Goal: Transaction & Acquisition: Purchase product/service

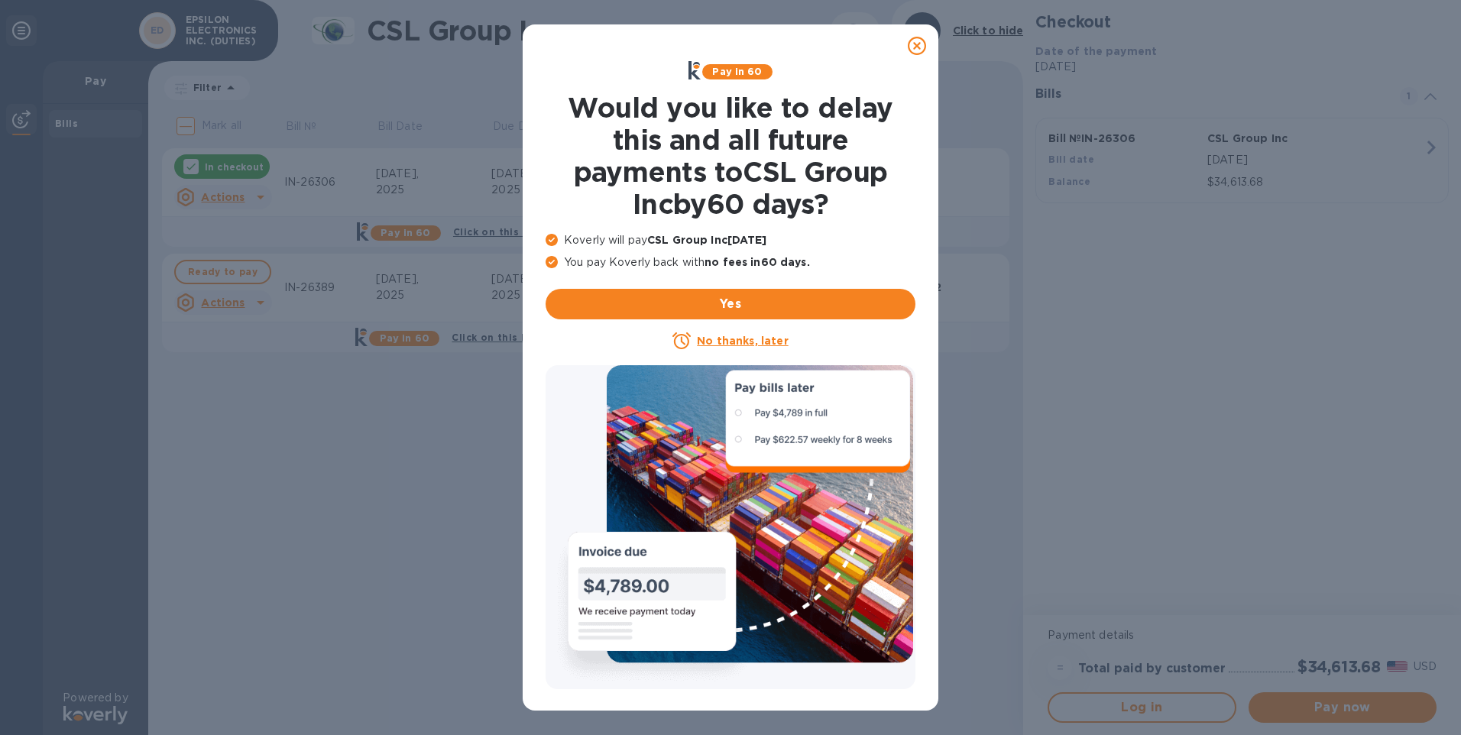
click at [926, 46] on div at bounding box center [916, 46] width 31 height 31
click at [916, 44] on icon at bounding box center [916, 46] width 18 height 18
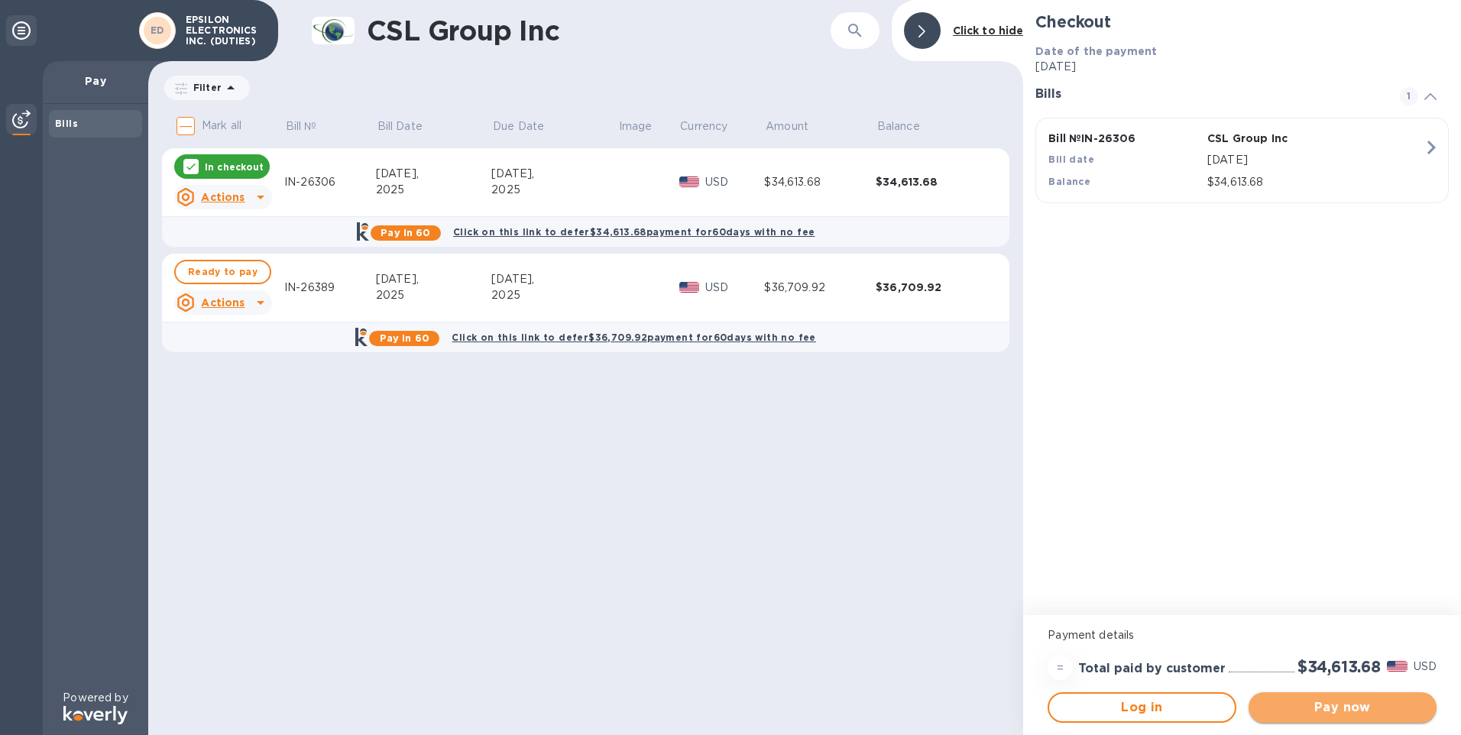
click at [1360, 706] on span "Pay now" at bounding box center [1341, 707] width 163 height 18
click at [1335, 698] on span "Pay now" at bounding box center [1341, 707] width 163 height 18
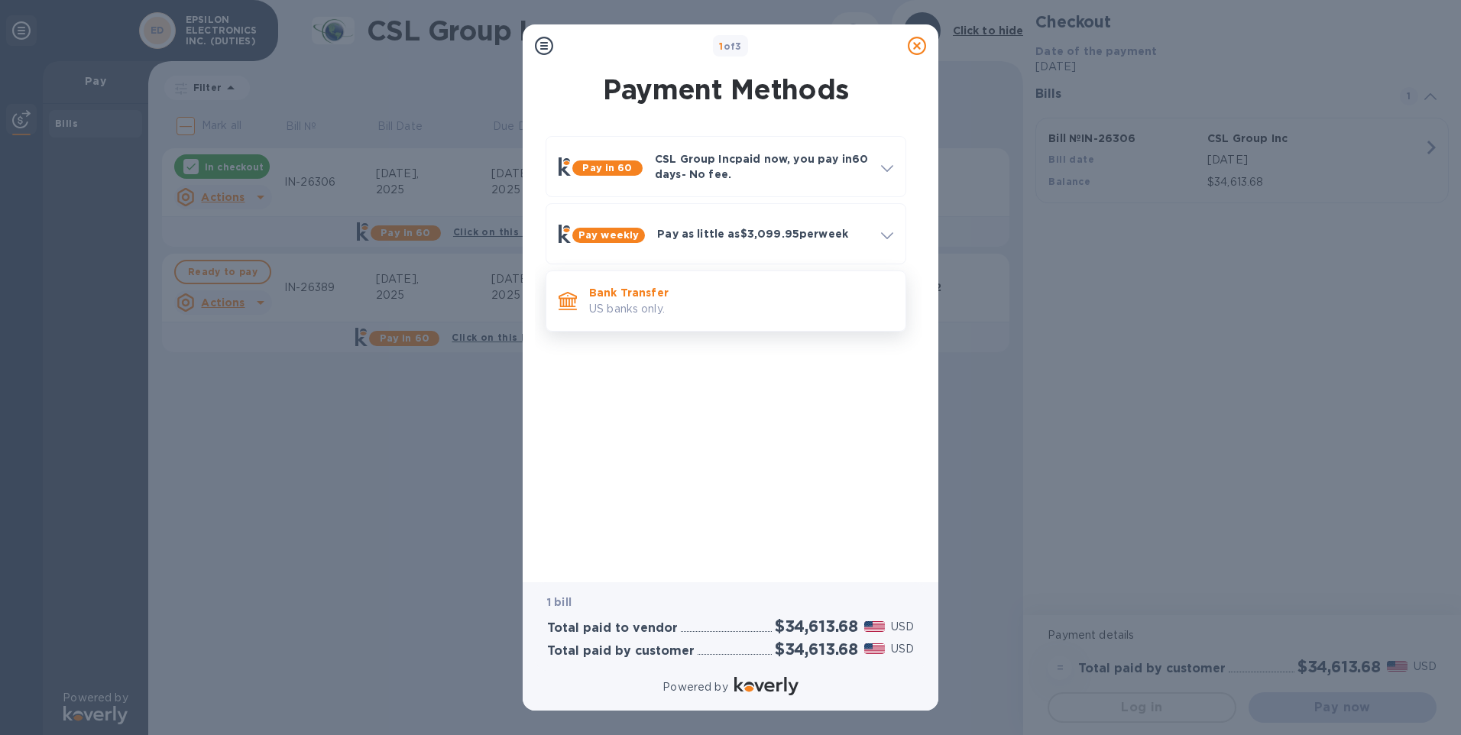
click at [645, 306] on p "US banks only." at bounding box center [741, 309] width 304 height 16
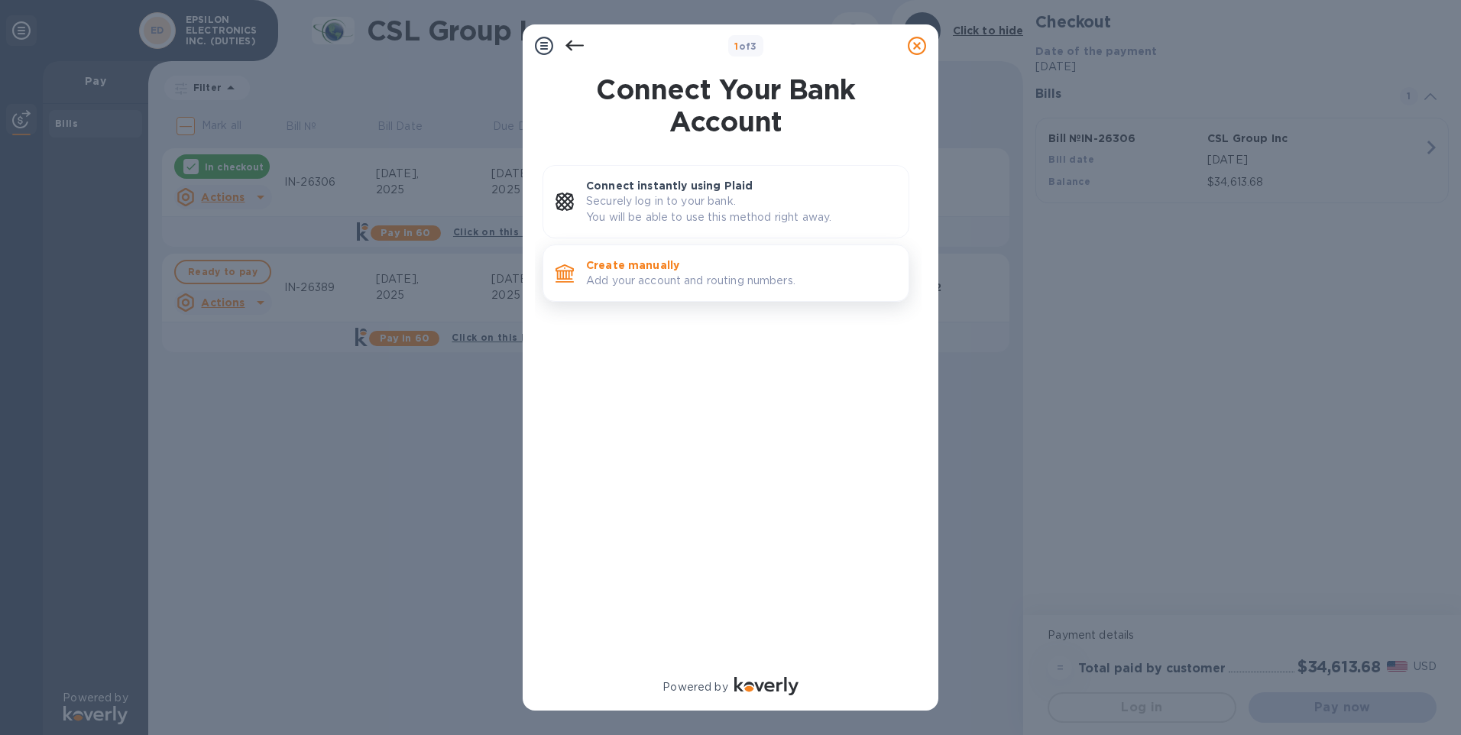
click at [665, 269] on p "Create manually" at bounding box center [741, 264] width 310 height 15
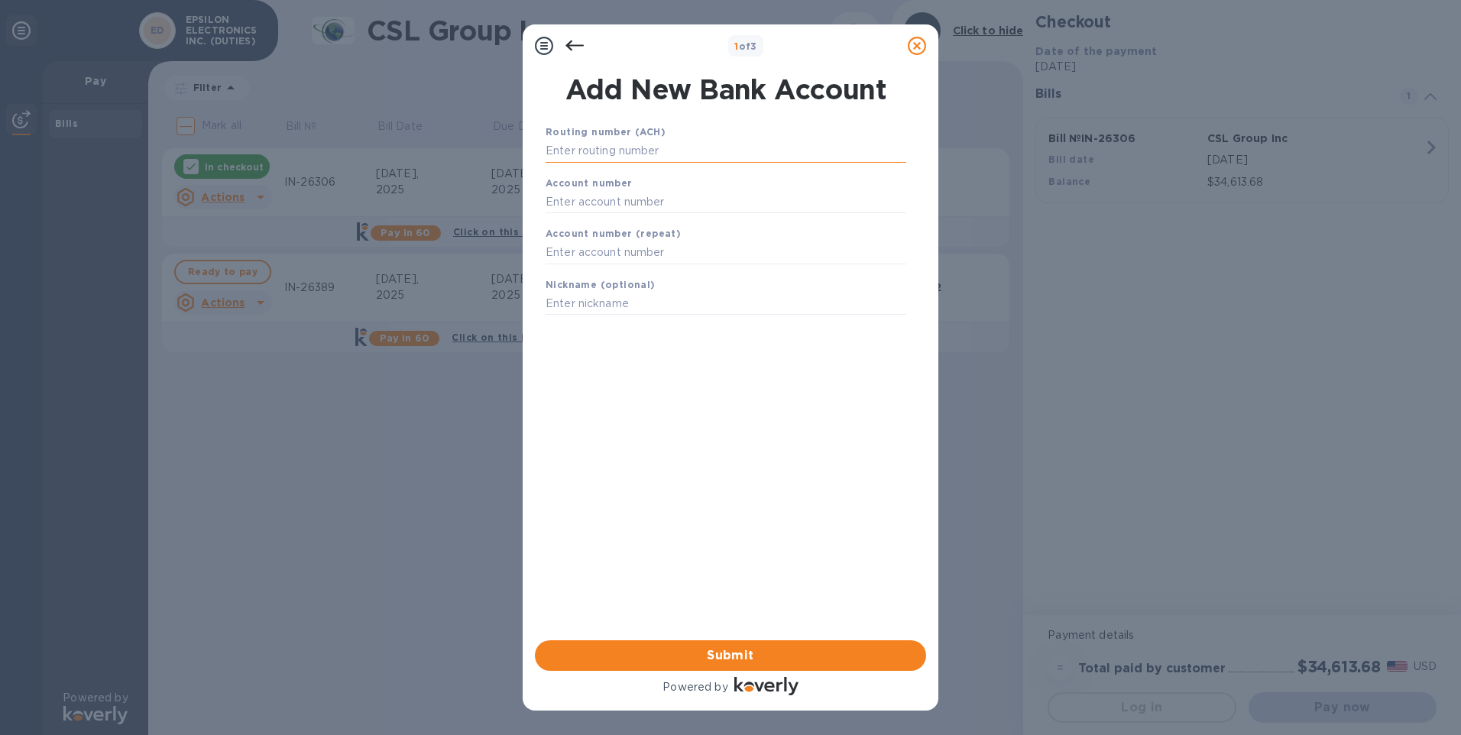
click at [639, 156] on input "text" at bounding box center [725, 151] width 361 height 23
type input "122042205"
click at [623, 221] on input "text" at bounding box center [725, 220] width 361 height 23
type input "004633725"
click at [627, 268] on input "text" at bounding box center [725, 271] width 361 height 23
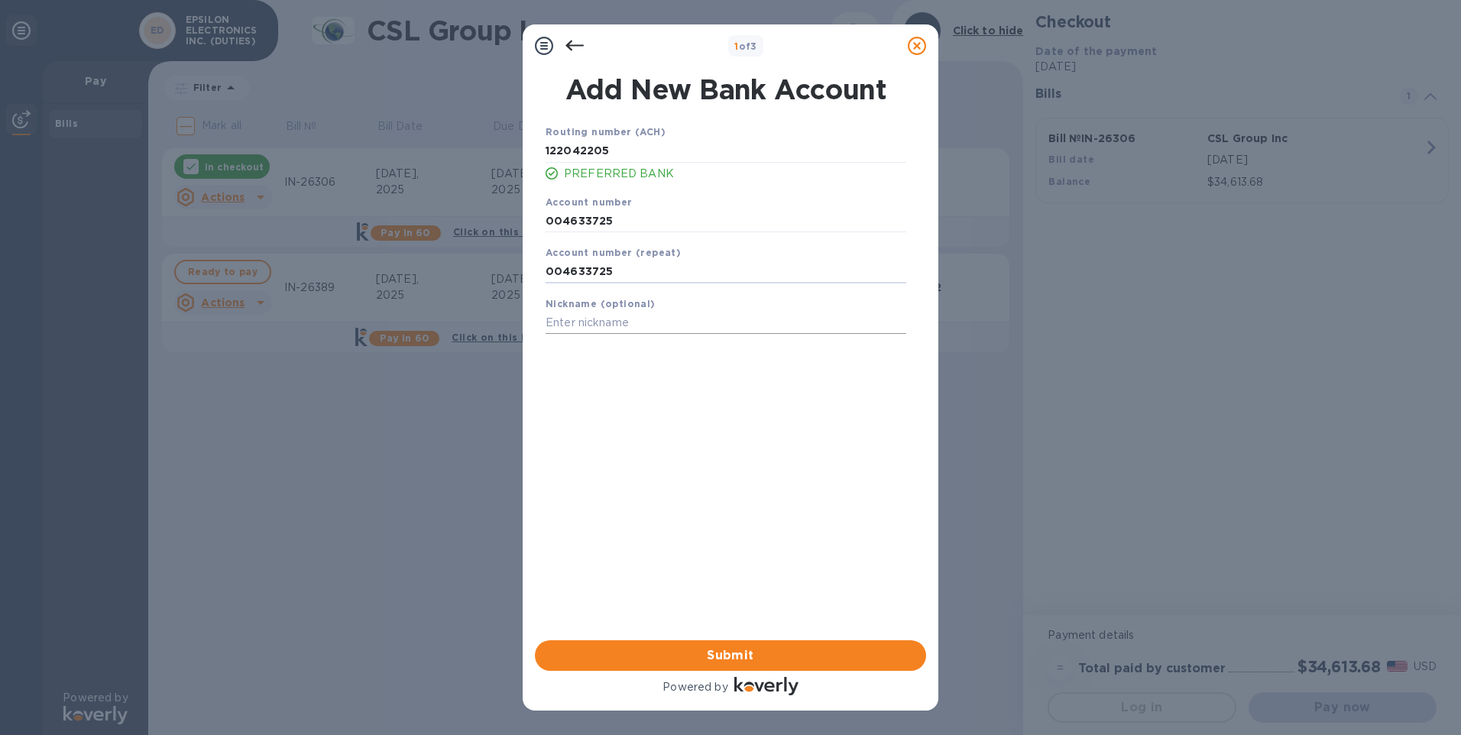
type input "004633725"
click at [603, 320] on input "text" at bounding box center [725, 323] width 361 height 23
click at [645, 653] on span "Submit" at bounding box center [730, 655] width 367 height 18
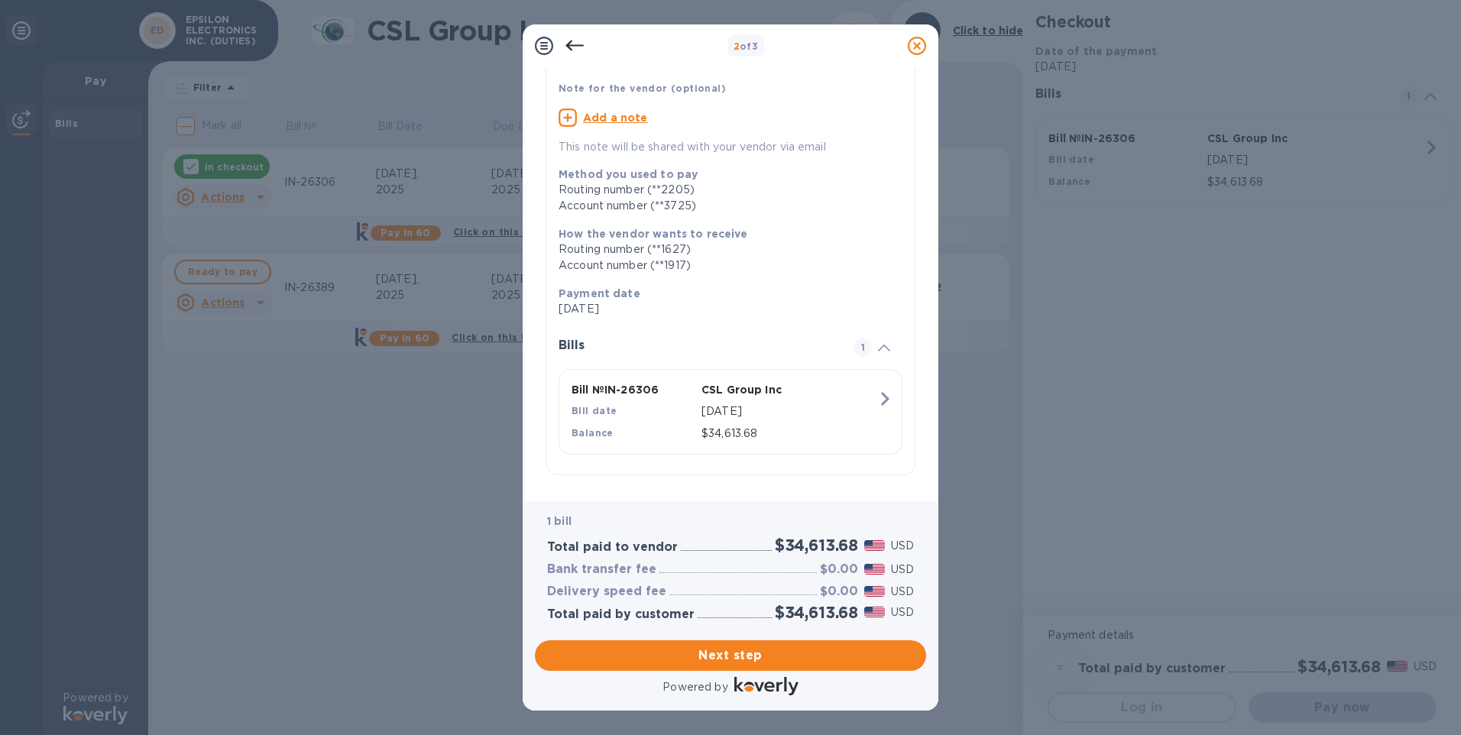
scroll to position [102, 0]
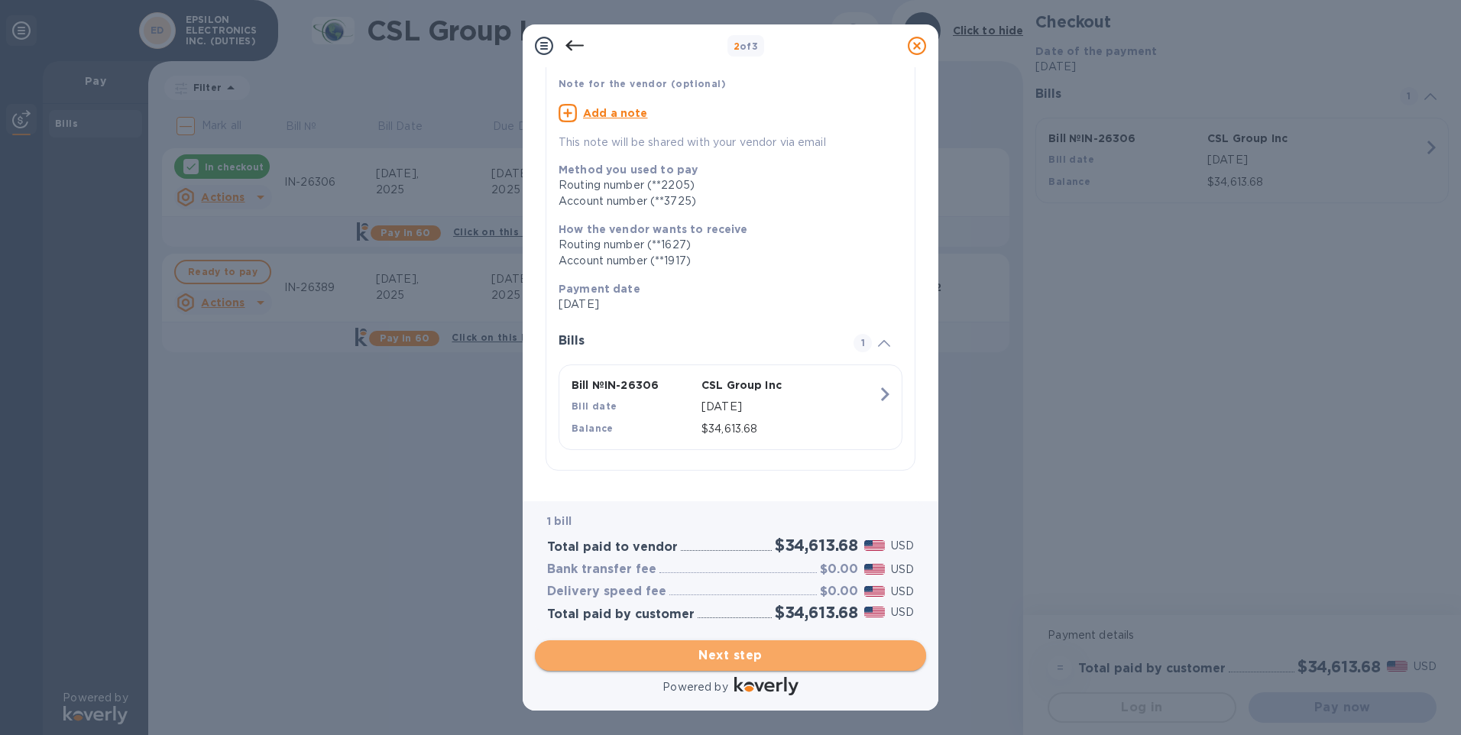
click at [656, 652] on span "Next step" at bounding box center [730, 655] width 367 height 18
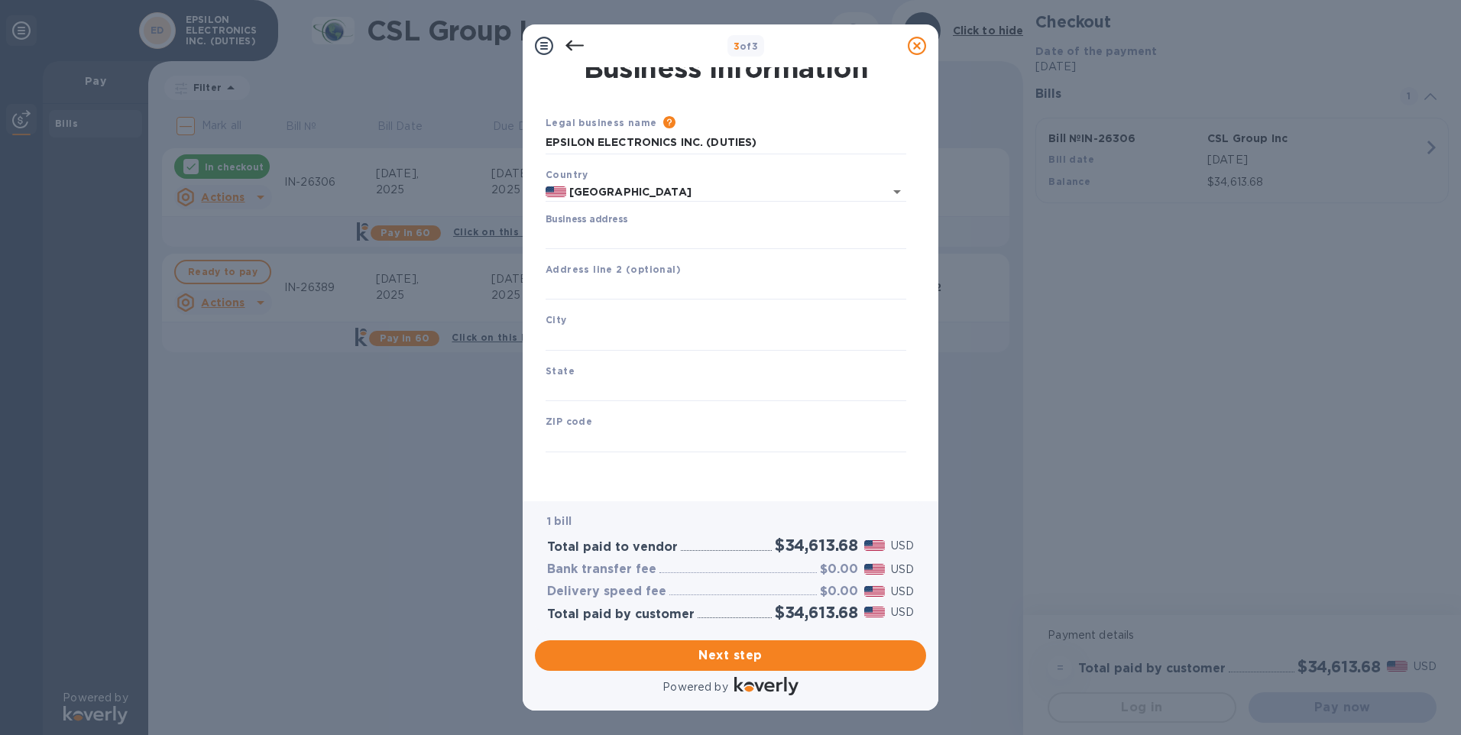
scroll to position [12, 0]
click at [586, 234] on input "Business address" at bounding box center [725, 237] width 361 height 23
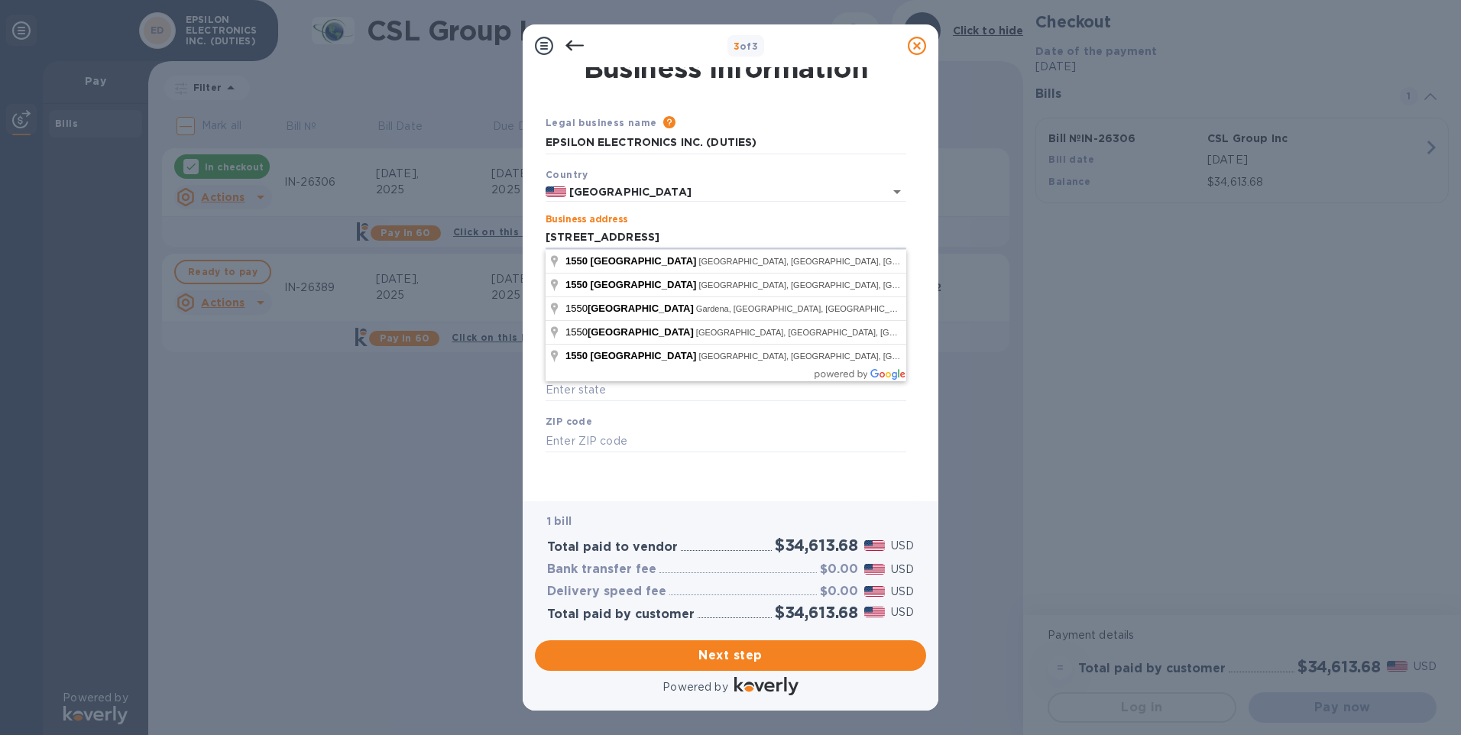
type input "[STREET_ADDRESS]"
click at [639, 429] on div "ZIP code" at bounding box center [725, 432] width 373 height 51
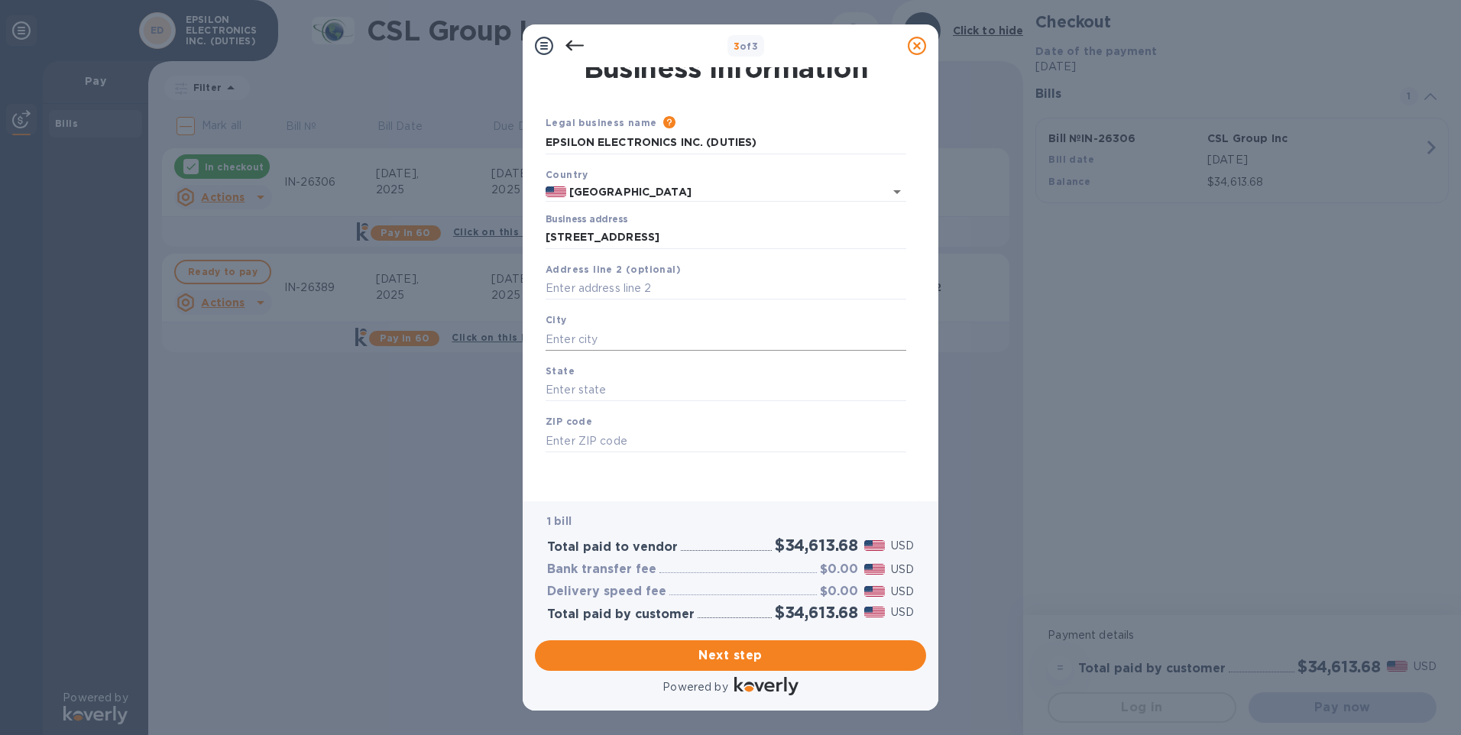
click at [616, 329] on input "text" at bounding box center [725, 339] width 361 height 23
type input "Montebello"
click at [599, 381] on input "text" at bounding box center [725, 390] width 361 height 23
type input "CA"
click at [596, 429] on div "ZIP code" at bounding box center [725, 432] width 373 height 51
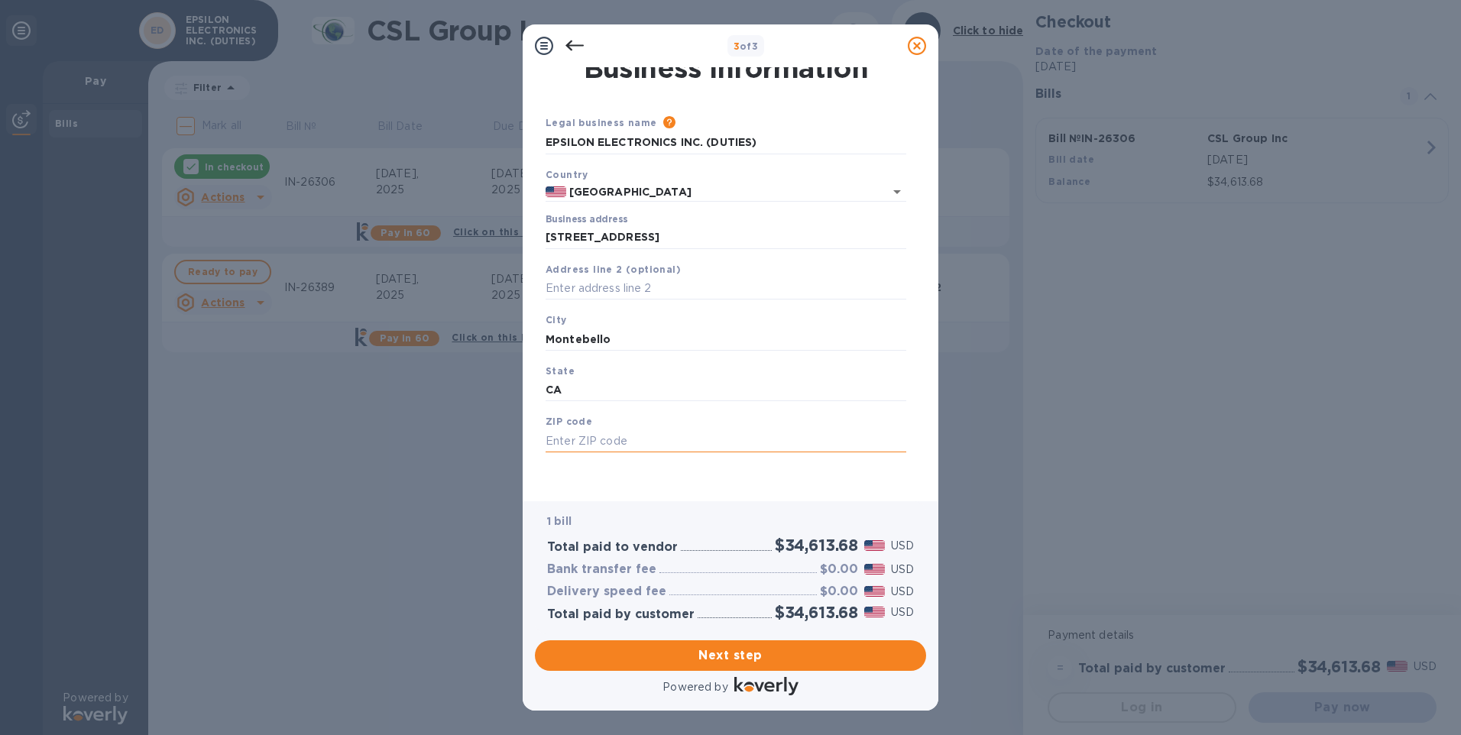
click at [583, 436] on input "text" at bounding box center [725, 440] width 361 height 23
type input "90640"
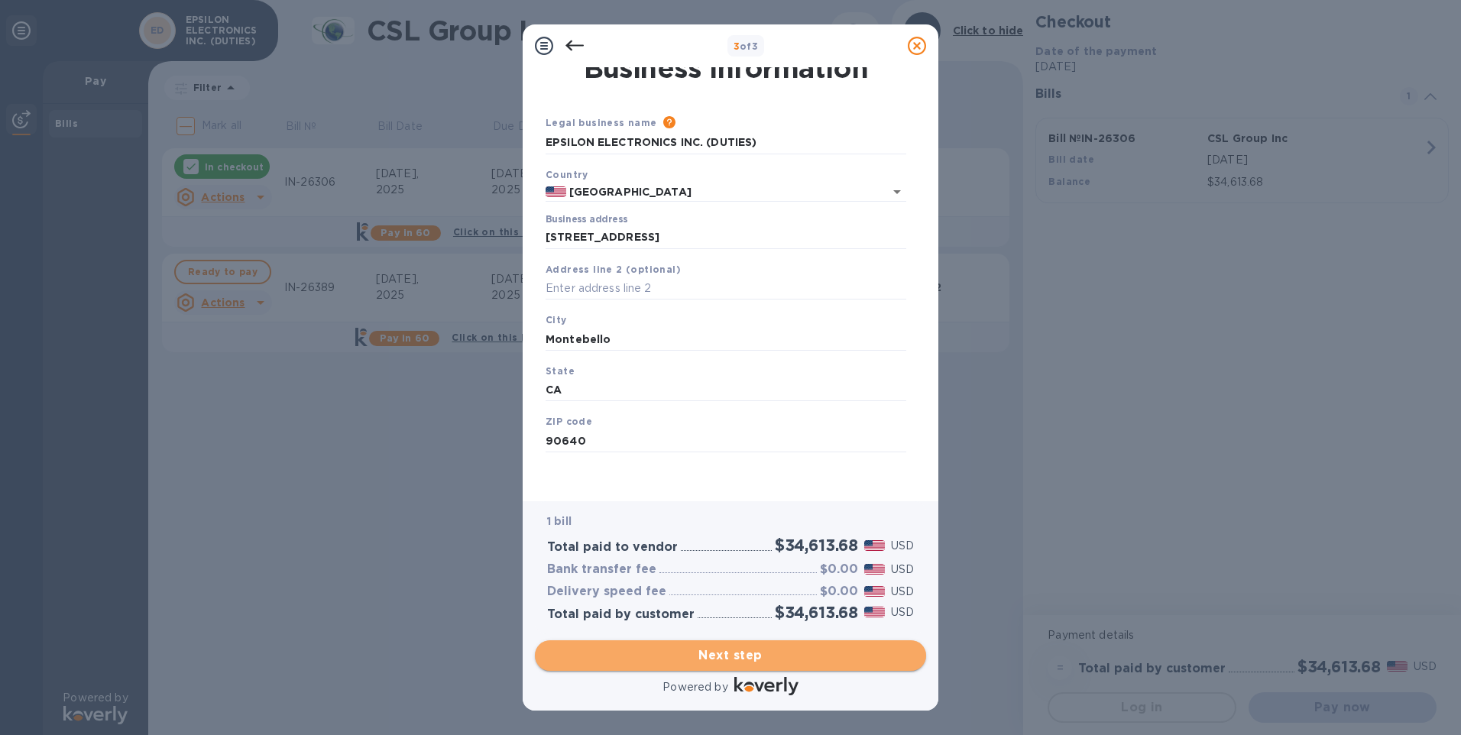
click at [707, 653] on span "Next step" at bounding box center [730, 655] width 367 height 18
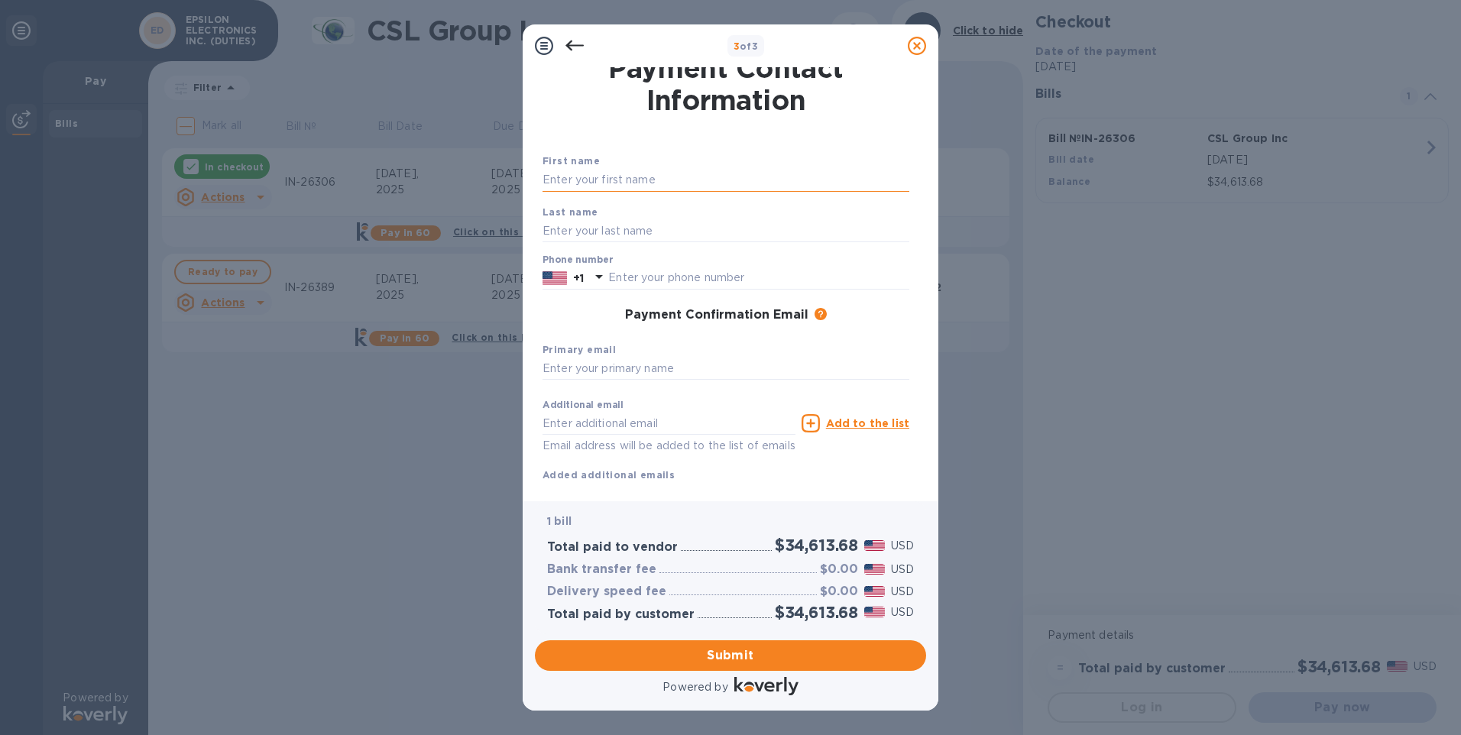
click at [612, 182] on input "text" at bounding box center [725, 180] width 367 height 23
click at [535, 176] on div "Payment Contact Information First name [PERSON_NAME] Last name Phone number +1 …" at bounding box center [730, 278] width 391 height 422
drag, startPoint x: 590, startPoint y: 177, endPoint x: 512, endPoint y: 168, distance: 79.2
click at [512, 168] on div "3 of 3 Payment Contact Information First name [PERSON_NAME] Last name Phone num…" at bounding box center [730, 367] width 1461 height 735
type input "[PERSON_NAME]"
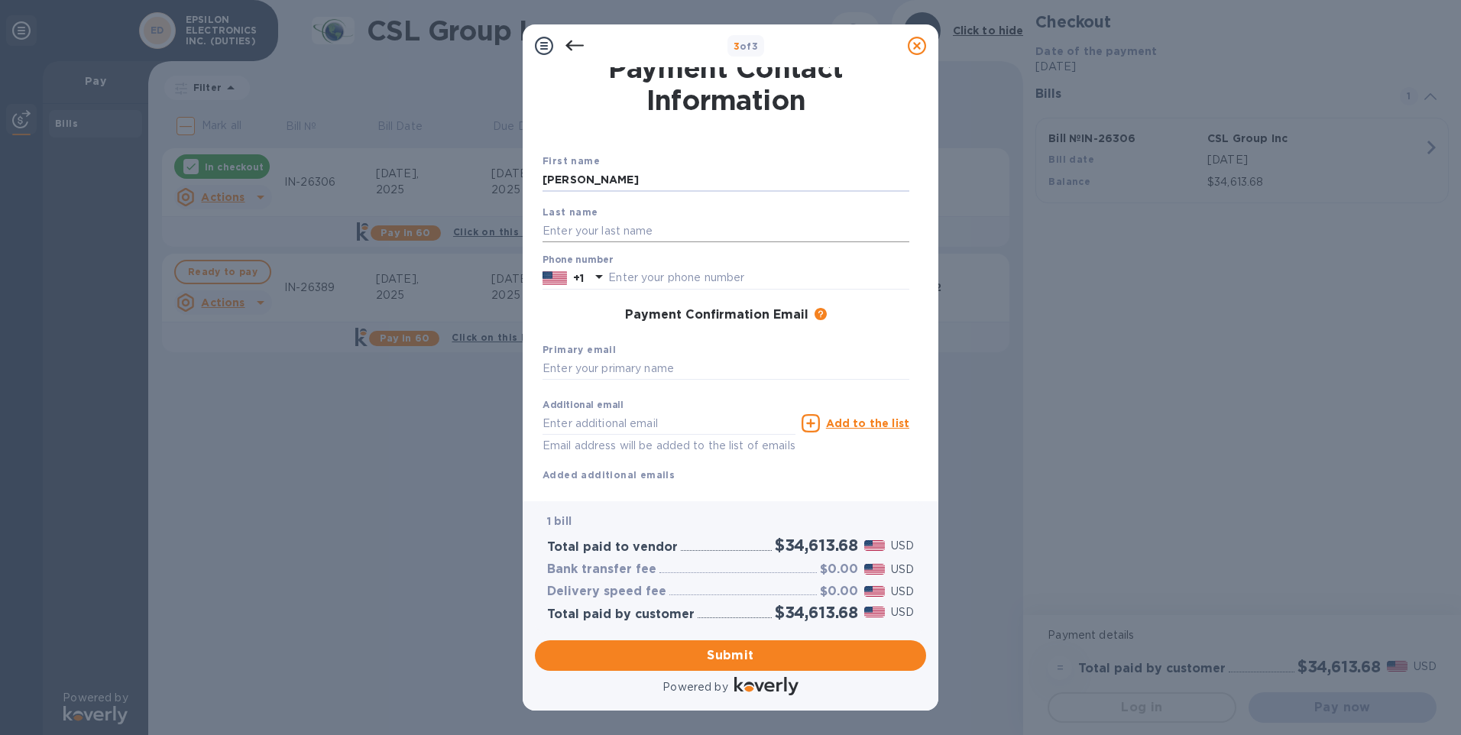
click at [564, 226] on input "text" at bounding box center [725, 230] width 367 height 23
type input "[PERSON_NAME]"
click at [559, 312] on div "Payment Confirmation Email The added email addresses will be used to send the p…" at bounding box center [725, 315] width 367 height 15
click at [616, 273] on input "text" at bounding box center [758, 278] width 301 height 23
type input "3237223333"
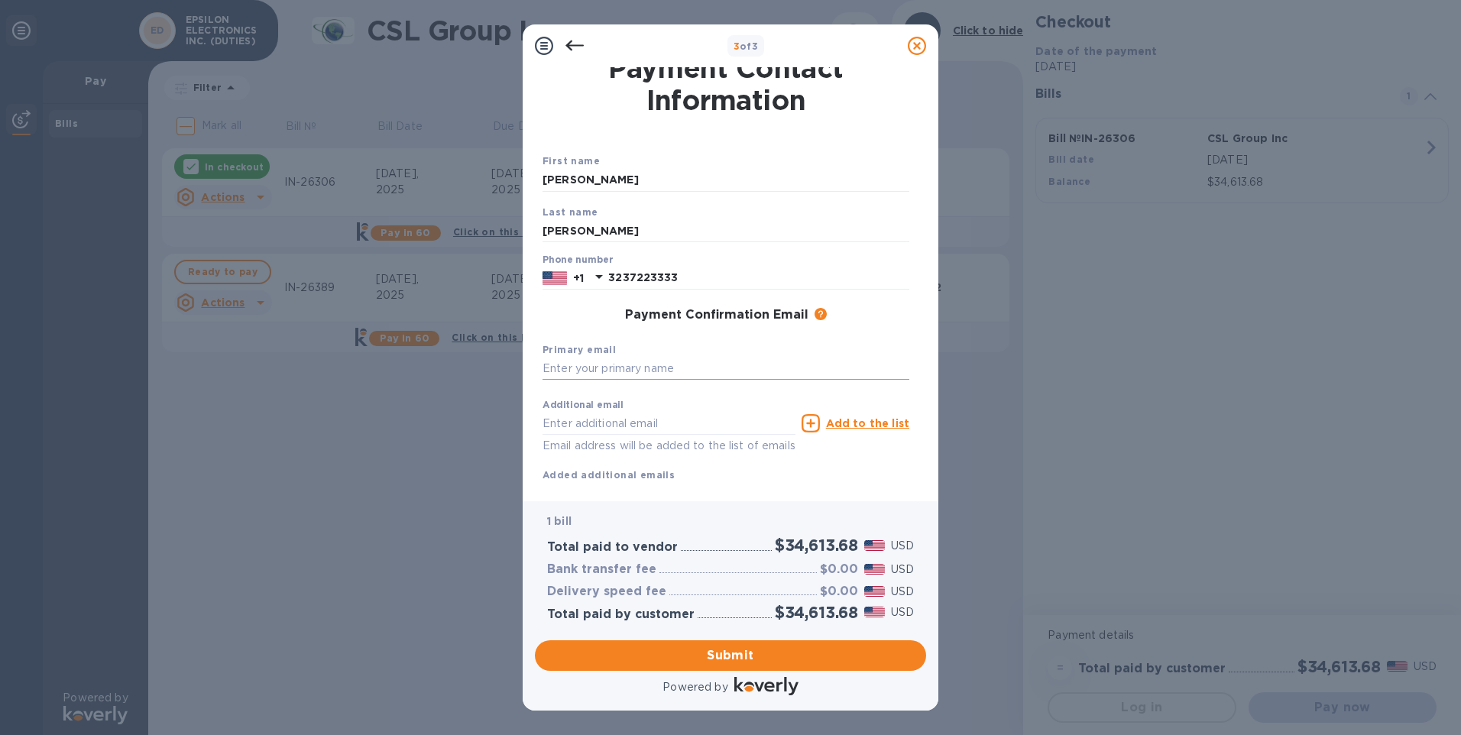
click at [583, 369] on input "text" at bounding box center [725, 368] width 367 height 23
type input "[PERSON_NAME][EMAIL_ADDRESS][DOMAIN_NAME]"
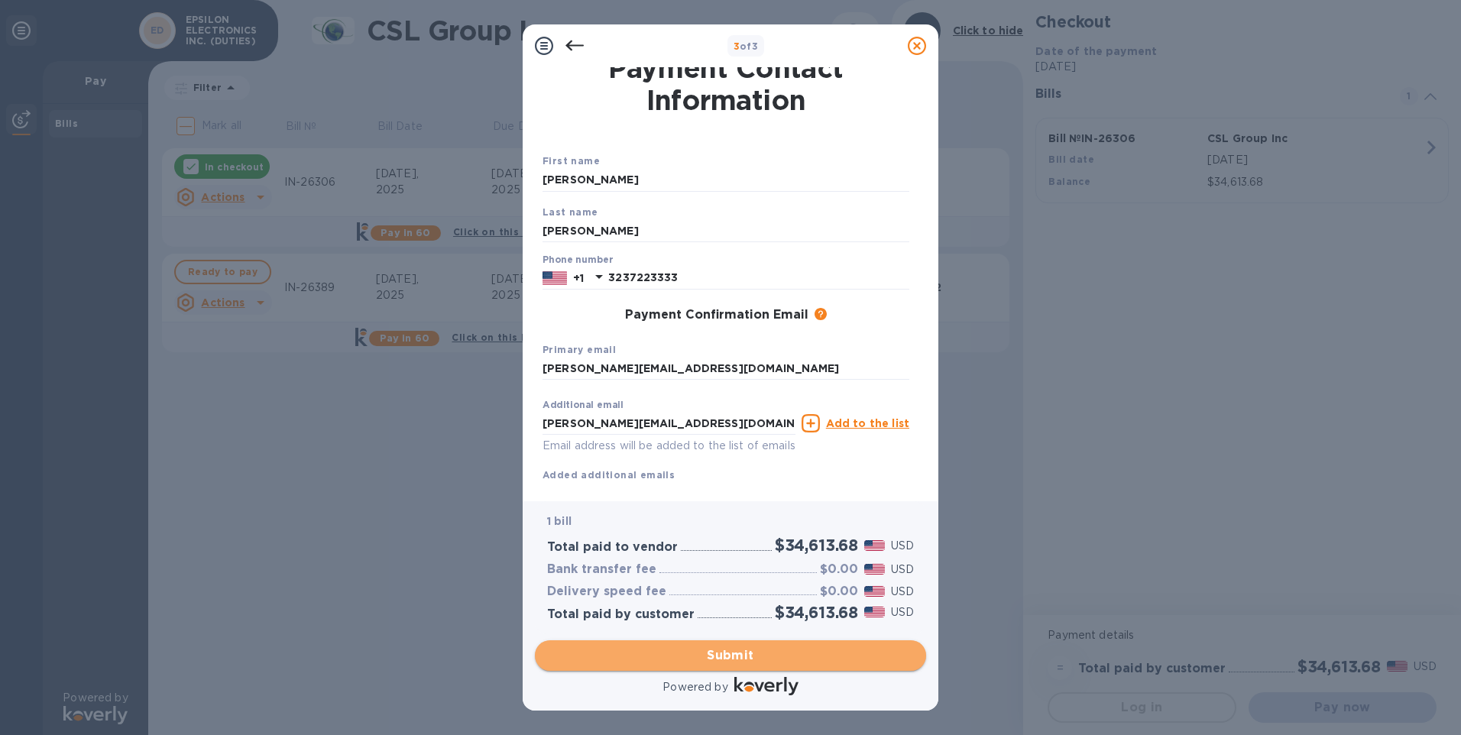
click at [737, 656] on span "Submit" at bounding box center [730, 655] width 367 height 18
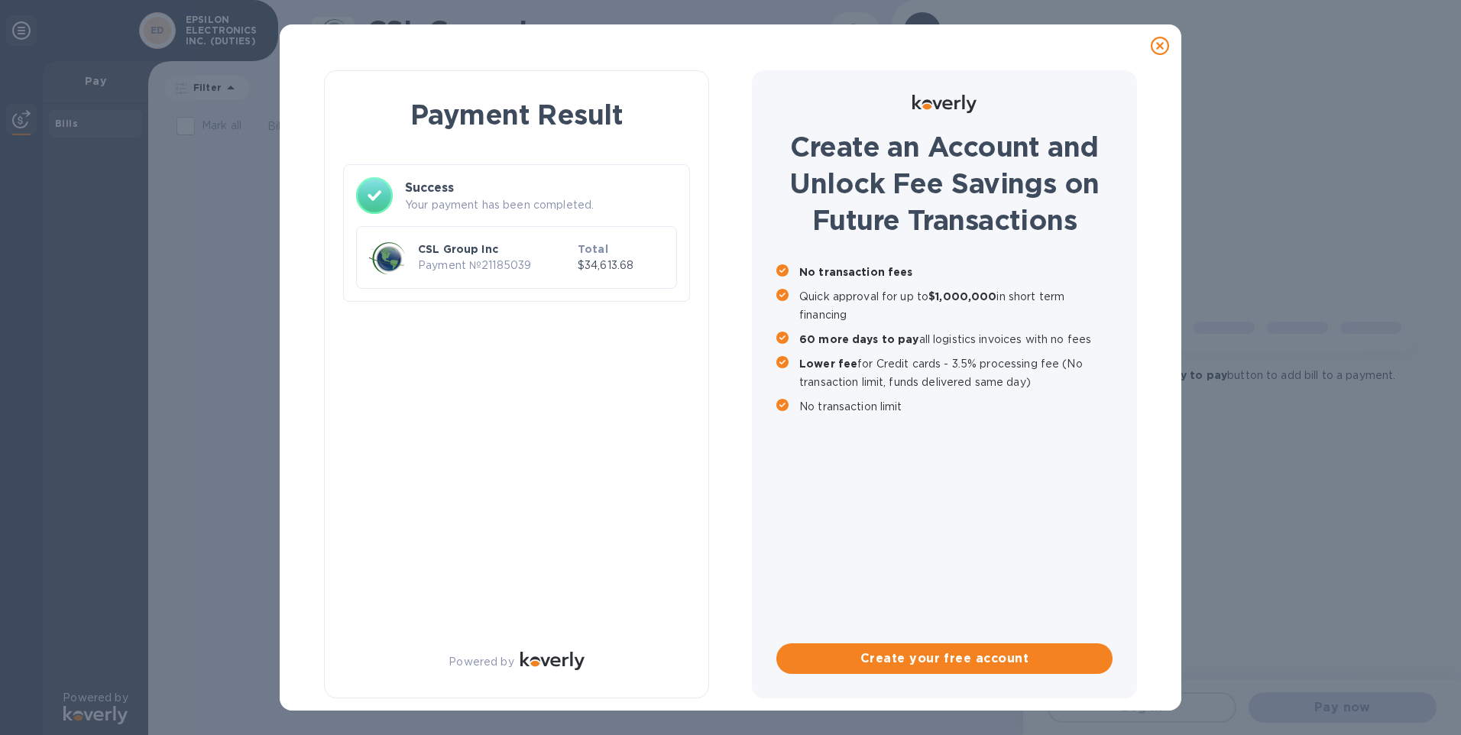
scroll to position [0, 0]
checkbox input "true"
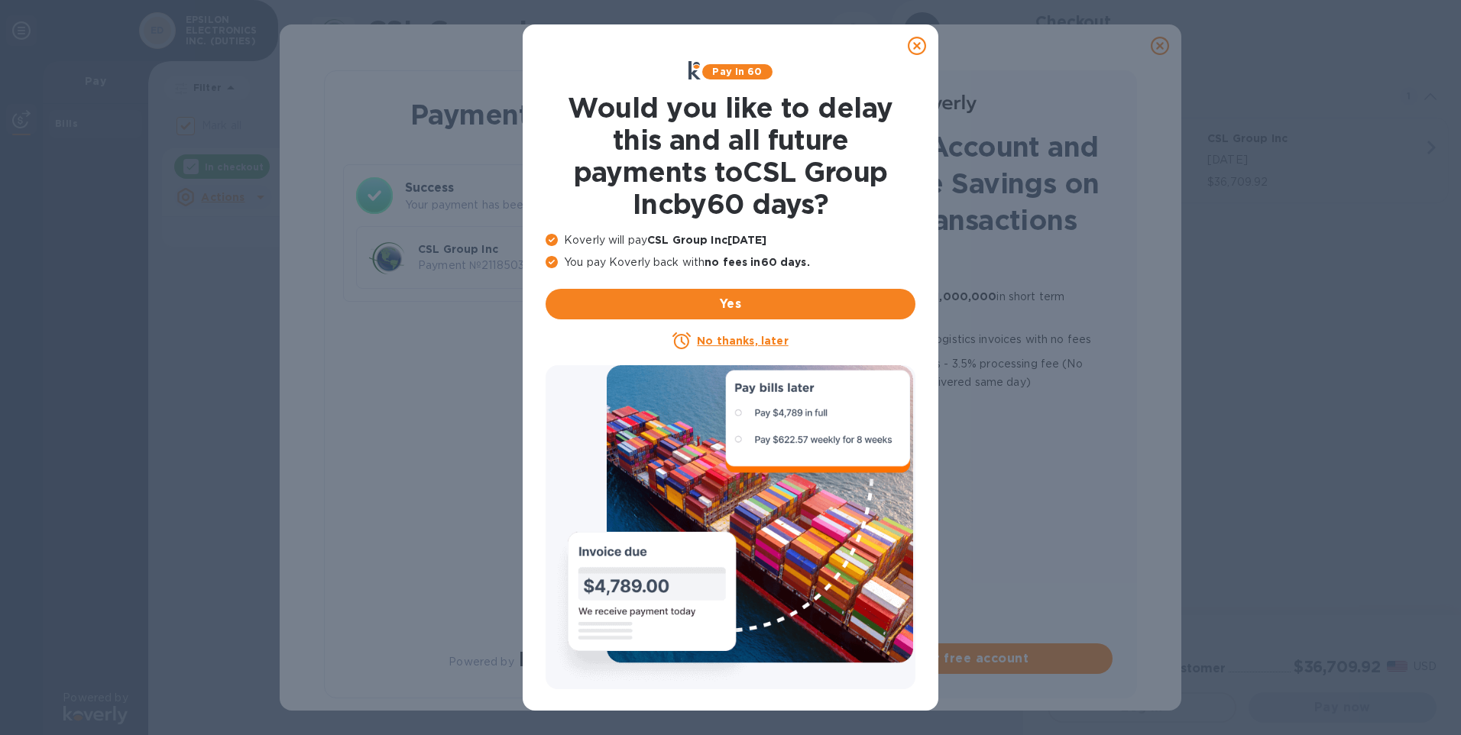
click at [915, 46] on icon at bounding box center [916, 46] width 18 height 18
